Goal: Book appointment/travel/reservation

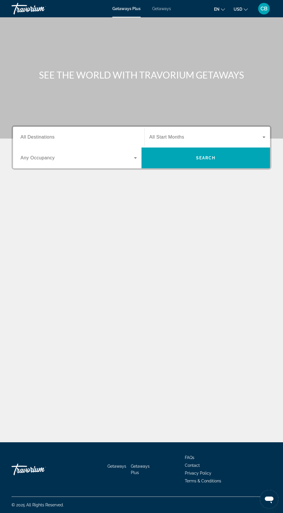
click at [103, 135] on input "Destination All Destinations" at bounding box center [79, 137] width 116 height 7
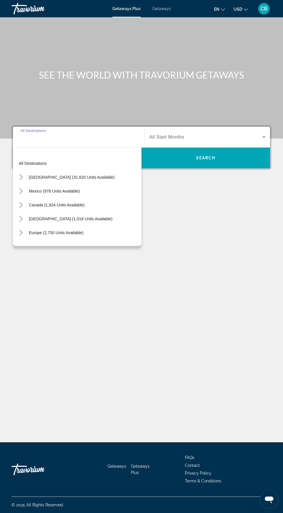
scroll to position [38, 0]
click at [21, 174] on icon "Toggle United States (31,620 units available) submenu" at bounding box center [21, 177] width 6 height 6
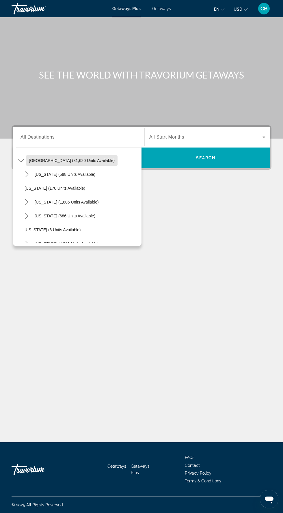
click at [85, 158] on span "United States (31,620 units available)" at bounding box center [72, 160] width 86 height 5
type input "**********"
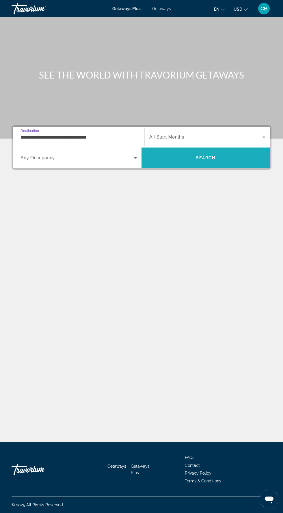
click at [224, 151] on span "Search" at bounding box center [205, 158] width 129 height 14
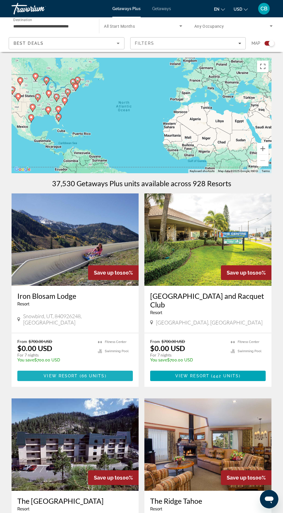
click at [118, 374] on span "Main content" at bounding box center [75, 376] width 116 height 14
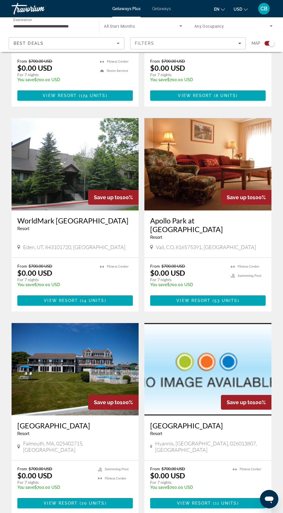
scroll to position [922, 0]
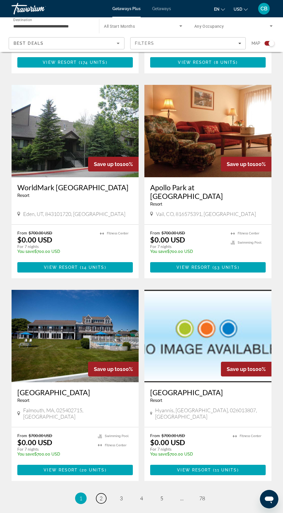
click at [101, 495] on span "2" at bounding box center [101, 498] width 3 height 6
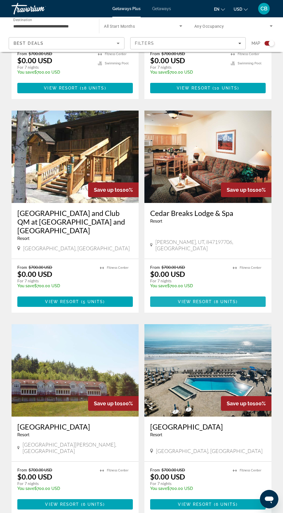
scroll to position [919, 0]
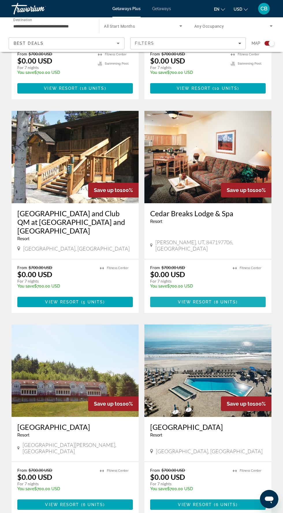
click at [228, 295] on span "Main content" at bounding box center [208, 302] width 116 height 14
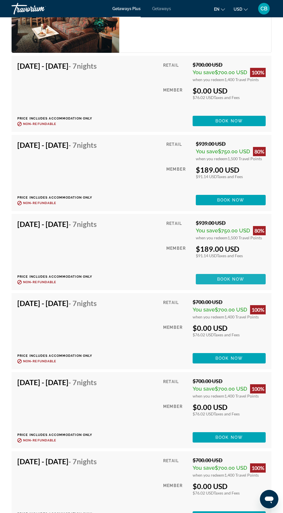
scroll to position [1229, 0]
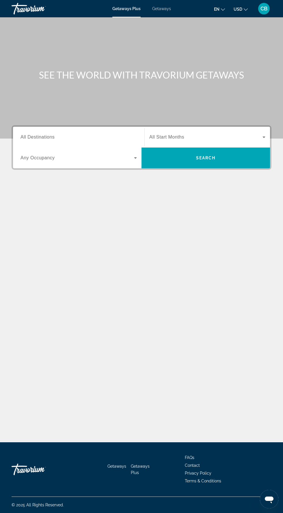
click at [169, 12] on div "Getaways Plus Getaways en English Español Français Italiano Português русский U…" at bounding box center [141, 8] width 283 height 15
click at [165, 14] on div "Getaways Plus Getaways en English Español Français Italiano Português русский U…" at bounding box center [141, 8] width 283 height 15
click at [165, 18] on div "Main content" at bounding box center [141, 69] width 283 height 139
click at [157, 10] on span "Getaways" at bounding box center [161, 8] width 19 height 5
click at [67, 137] on input "Destination All Destinations" at bounding box center [79, 137] width 116 height 7
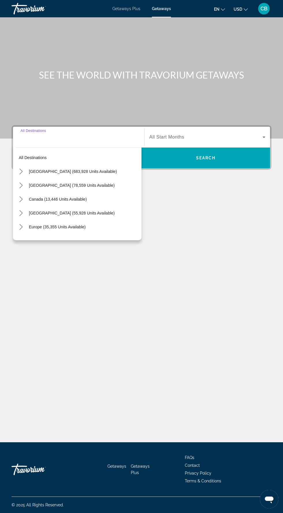
scroll to position [38, 0]
click at [21, 169] on icon "Toggle United States (683,928 units available) submenu" at bounding box center [21, 172] width 6 height 6
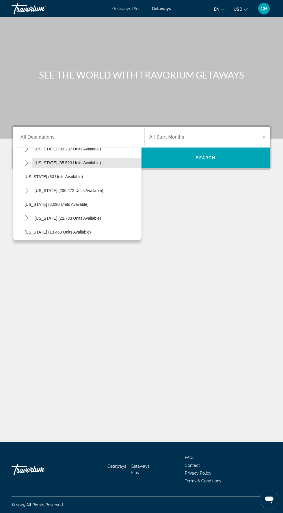
scroll to position [66, 0]
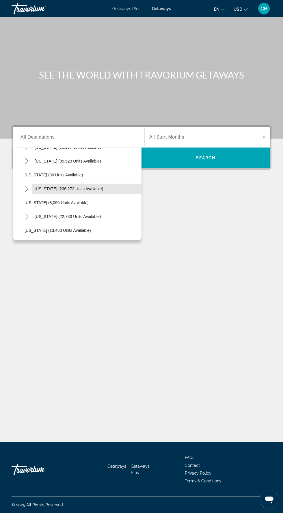
click at [61, 187] on span "[US_STATE] (236,272 units available)" at bounding box center [69, 189] width 68 height 5
type input "**********"
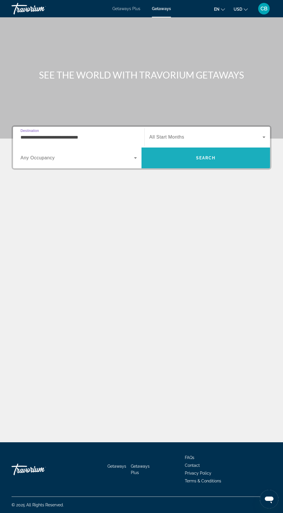
click at [218, 151] on span "Search" at bounding box center [205, 158] width 129 height 14
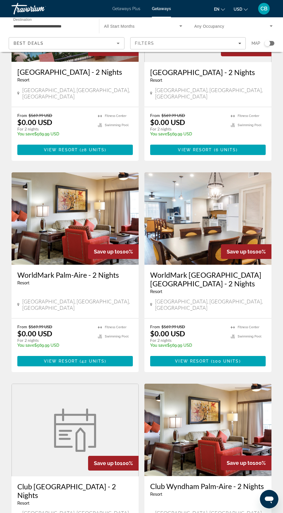
scroll to position [105, 0]
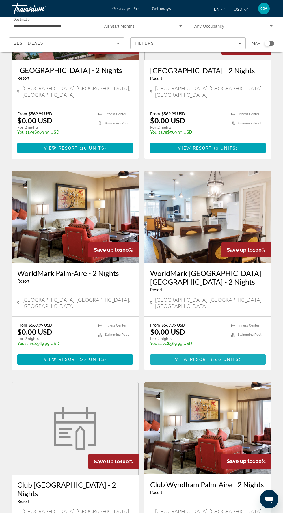
click at [229, 357] on span "100 units" at bounding box center [226, 359] width 26 height 5
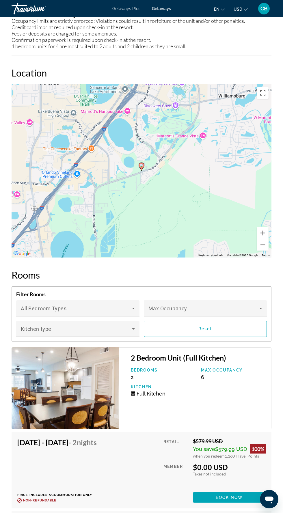
scroll to position [1040, 0]
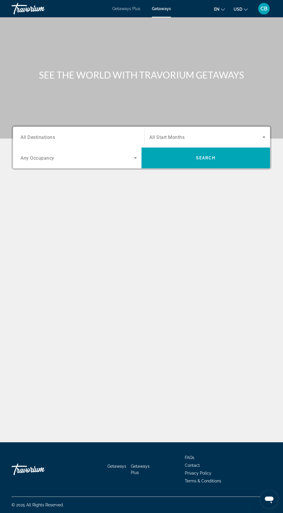
click at [91, 138] on input "Destination All Destinations" at bounding box center [79, 137] width 116 height 7
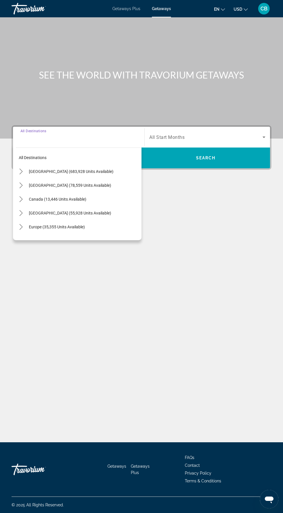
scroll to position [38, 0]
click at [23, 169] on icon "Toggle United States (683,928 units available) submenu" at bounding box center [21, 172] width 6 height 6
